Goal: Task Accomplishment & Management: Manage account settings

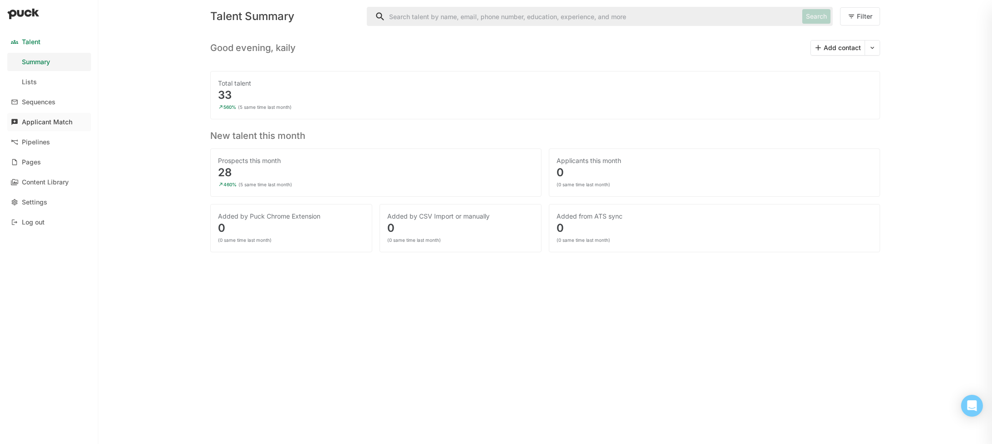
click at [40, 125] on div "Applicant Match" at bounding box center [47, 122] width 51 height 8
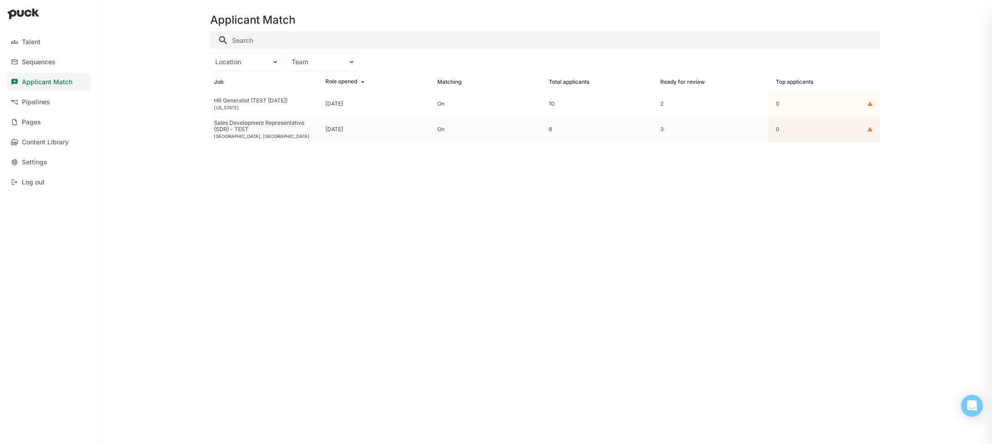
click at [232, 128] on div "Sales Development Representative (SDR) - TEST" at bounding box center [266, 126] width 104 height 13
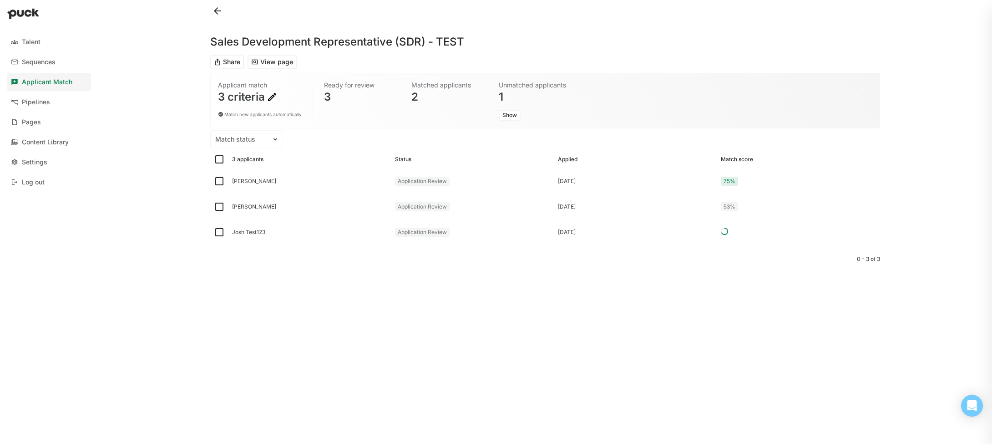
click at [233, 62] on button "Share" at bounding box center [227, 62] width 34 height 15
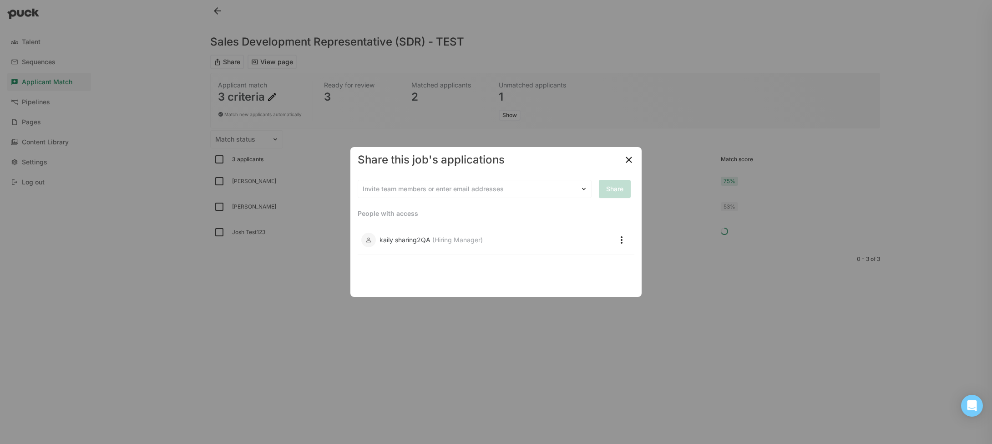
click at [623, 240] on button at bounding box center [621, 240] width 18 height 18
click at [600, 263] on div "Remove access" at bounding box center [599, 266] width 47 height 8
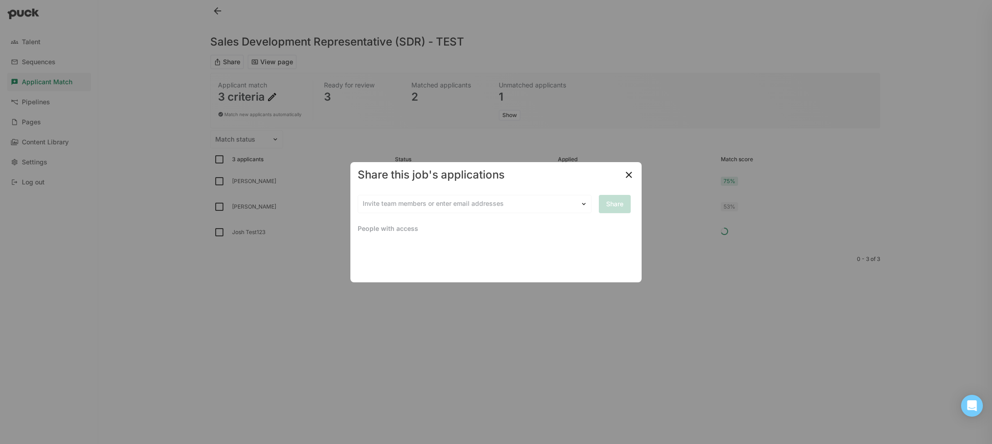
click at [628, 177] on img at bounding box center [628, 174] width 11 height 11
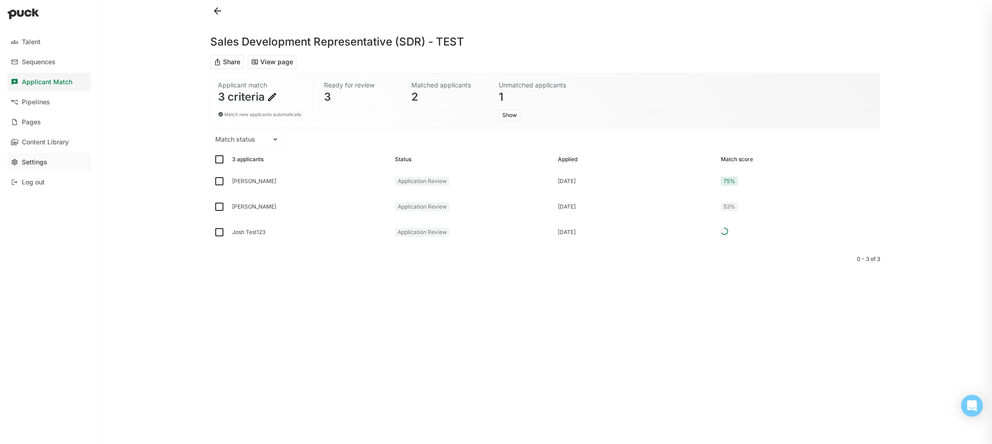
click at [57, 158] on link "Settings" at bounding box center [49, 162] width 84 height 18
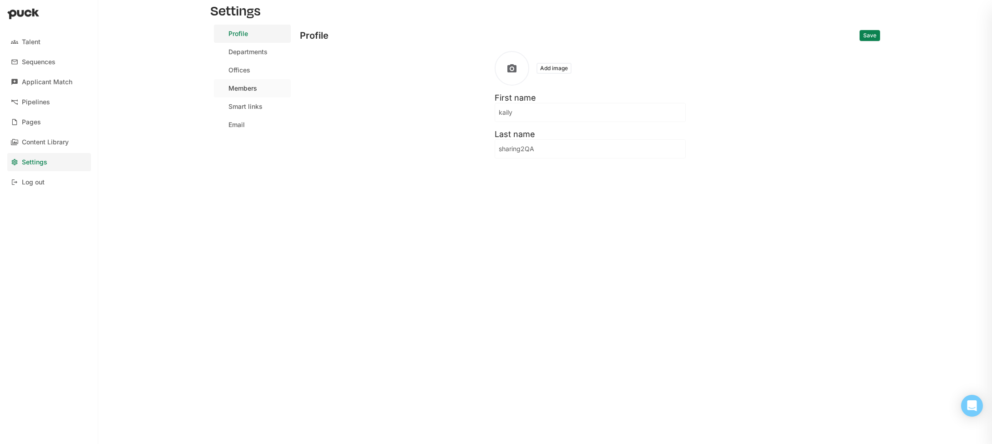
click at [248, 89] on div "Members" at bounding box center [242, 89] width 29 height 8
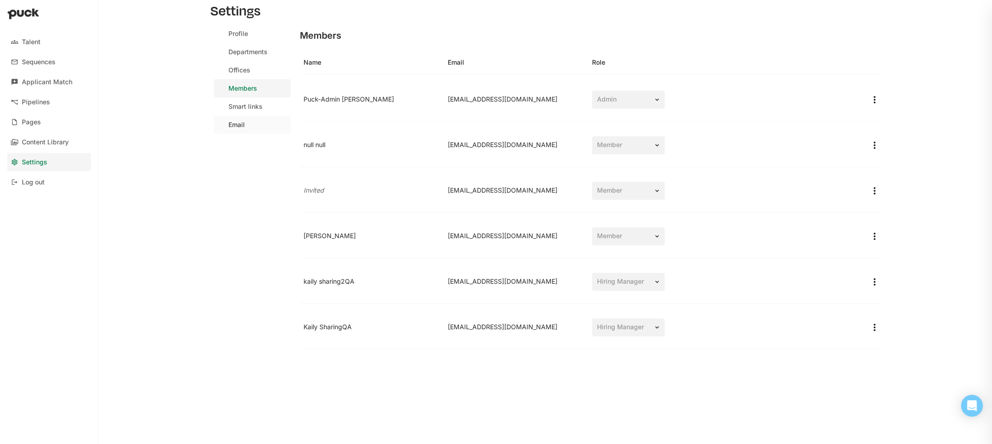
click at [237, 123] on div "Email" at bounding box center [236, 125] width 16 height 8
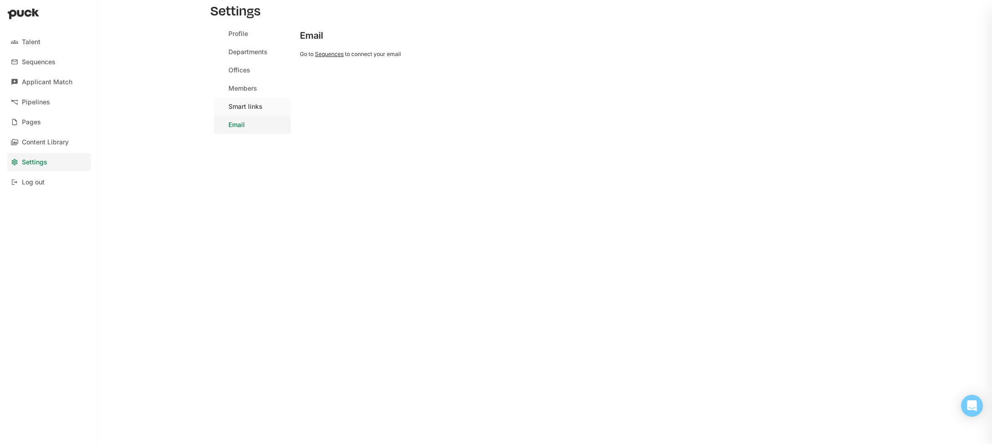
click at [241, 112] on link "Smart links" at bounding box center [252, 106] width 77 height 18
click at [243, 90] on div "Members" at bounding box center [242, 89] width 29 height 8
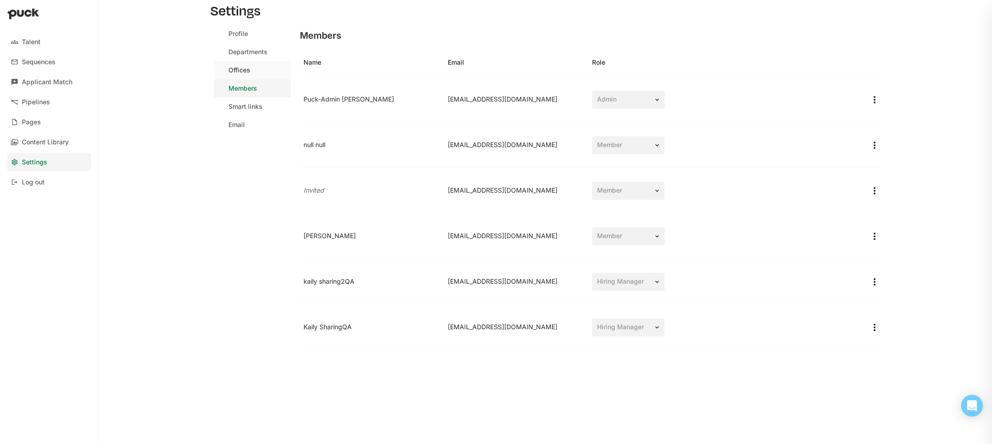
click at [244, 76] on link "Offices" at bounding box center [252, 70] width 77 height 18
click at [251, 33] on link "Profile" at bounding box center [252, 34] width 77 height 18
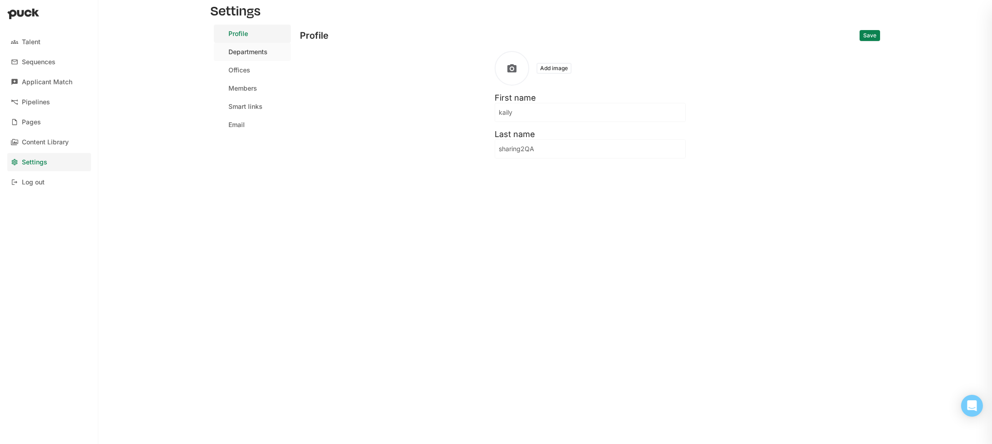
click at [242, 54] on div "Departments" at bounding box center [247, 52] width 39 height 8
